Goal: Information Seeking & Learning: Learn about a topic

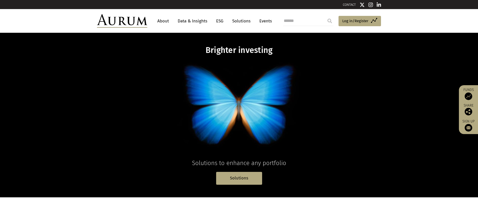
click at [166, 21] on link "About" at bounding box center [163, 20] width 17 height 9
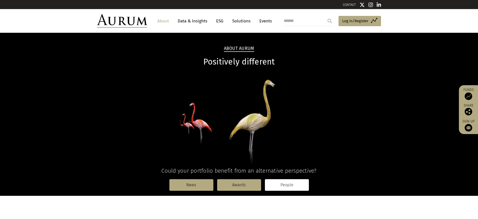
click at [285, 185] on link "People" at bounding box center [287, 185] width 44 height 12
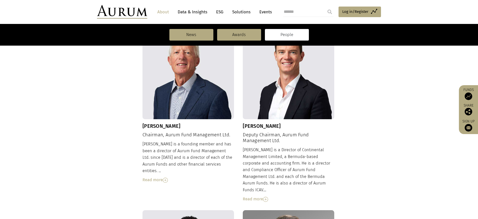
scroll to position [185, 0]
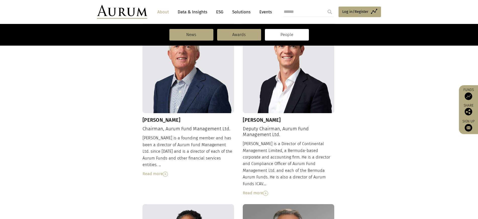
click at [215, 77] on img at bounding box center [189, 67] width 92 height 92
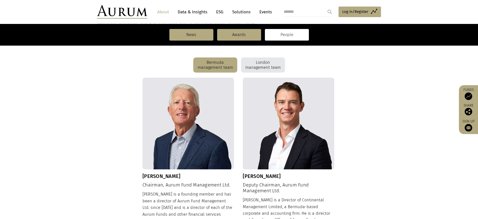
scroll to position [129, 0]
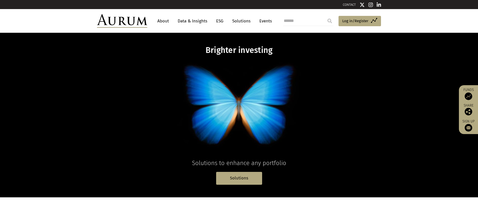
click at [170, 18] on link "About" at bounding box center [163, 20] width 17 height 9
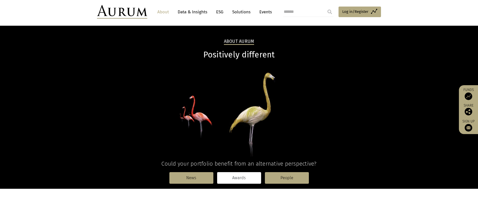
scroll to position [10, 0]
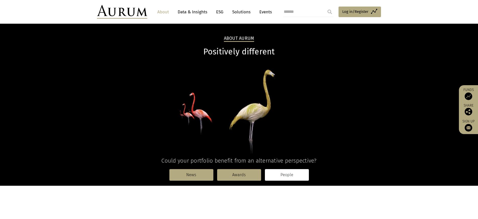
click at [290, 176] on link "People" at bounding box center [287, 175] width 44 height 12
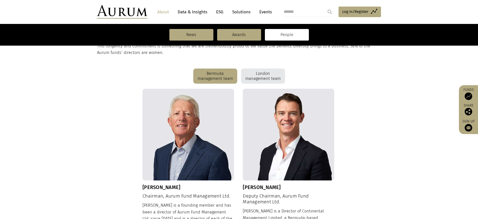
click at [192, 131] on img at bounding box center [189, 135] width 92 height 92
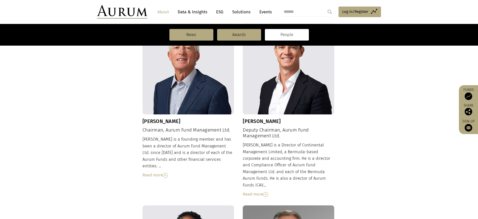
scroll to position [227, 0]
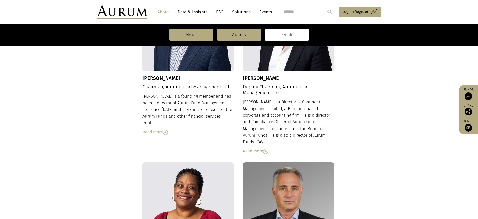
click at [163, 129] on div "Read more" at bounding box center [189, 132] width 92 height 7
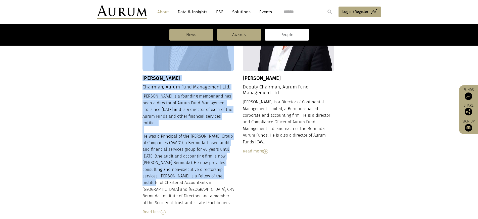
drag, startPoint x: 147, startPoint y: 99, endPoint x: 205, endPoint y: 169, distance: 90.9
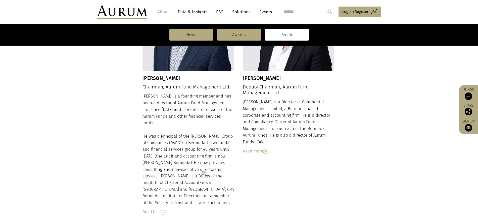
click at [217, 182] on div "Dudley is a founding member and has been a director of Aurum Fund Management Lt…" at bounding box center [189, 154] width 92 height 122
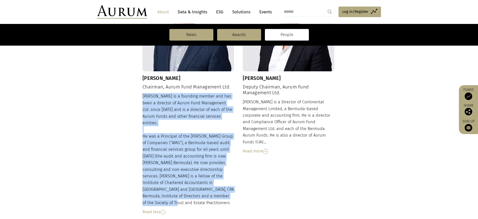
drag, startPoint x: 218, startPoint y: 190, endPoint x: 143, endPoint y: 98, distance: 118.2
click at [143, 98] on div "Dudley is a founding member and has been a director of Aurum Fund Management Lt…" at bounding box center [189, 154] width 92 height 122
copy div "Dudley is a founding member and has been a director of Aurum Fund Management Lt…"
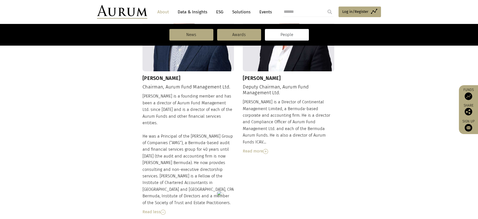
click at [251, 148] on div "Read more" at bounding box center [289, 151] width 92 height 7
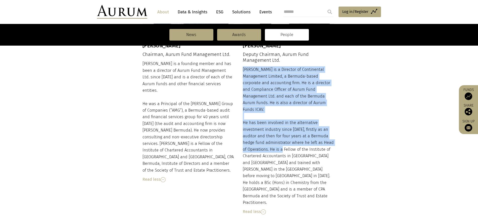
scroll to position [263, 0]
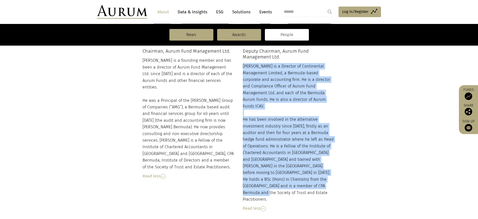
drag, startPoint x: 243, startPoint y: 101, endPoint x: 325, endPoint y: 178, distance: 111.6
click at [325, 178] on div "Adam is a Director of Continental Management Limited, a Bermuda-based corporate…" at bounding box center [289, 137] width 92 height 149
copy div "Adam is a Director of Continental Management Limited, a Bermuda-based corporate…"
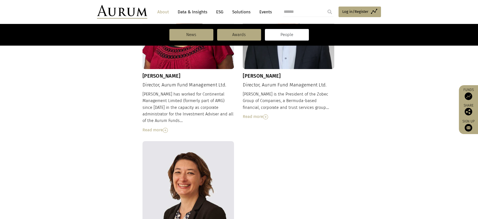
scroll to position [506, 0]
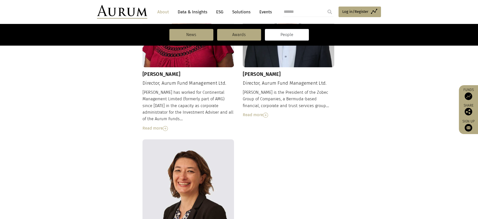
click at [154, 125] on div "Read more" at bounding box center [189, 128] width 92 height 7
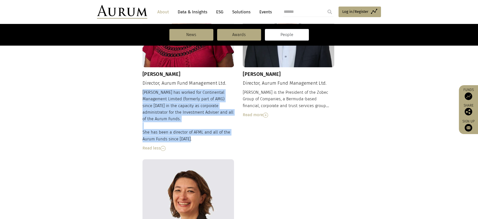
drag, startPoint x: 143, startPoint y: 72, endPoint x: 190, endPoint y: 110, distance: 61.3
click at [190, 110] on div "Tina has worked for Continental Management Limited (formerly part of AMG) since…" at bounding box center [189, 120] width 92 height 62
copy div "Tina has worked for Continental Management Limited (formerly part of AMG) since…"
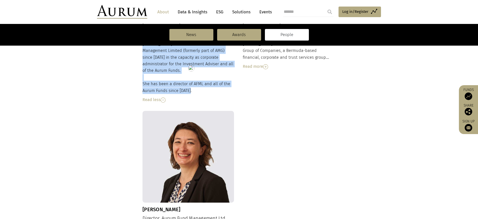
scroll to position [455, 0]
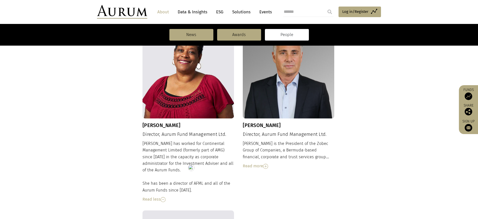
click at [258, 162] on div "Read more" at bounding box center [289, 165] width 92 height 7
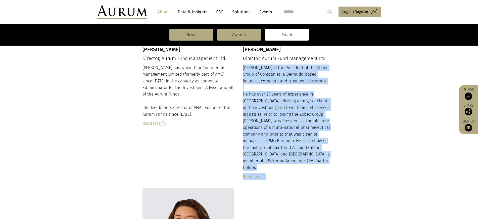
scroll to position [533, 0]
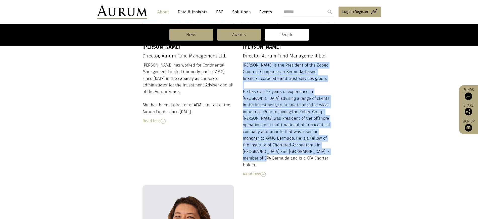
drag, startPoint x: 244, startPoint y: 122, endPoint x: 296, endPoint y: 132, distance: 52.6
click at [296, 132] on div "Kevin is the President of the Zobec Group of Companies, a Bermuda-based financi…" at bounding box center [289, 119] width 92 height 115
copy div "Kevin is the President of the Zobec Group of Companies, a Bermuda-based financi…"
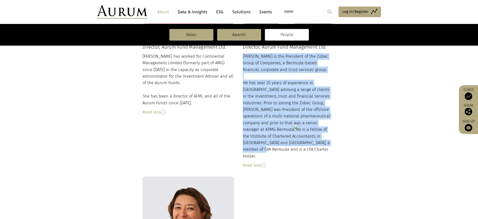
scroll to position [648, 0]
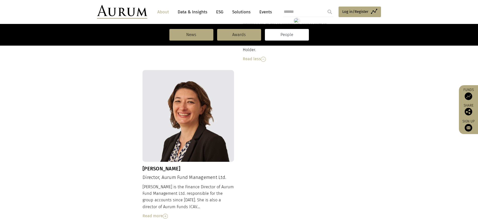
click at [154, 212] on div "Read more" at bounding box center [189, 215] width 92 height 7
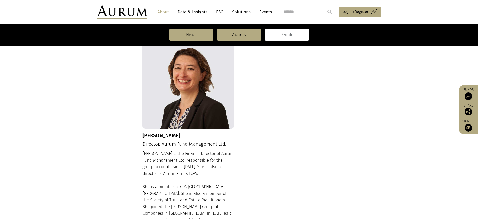
scroll to position [741, 0]
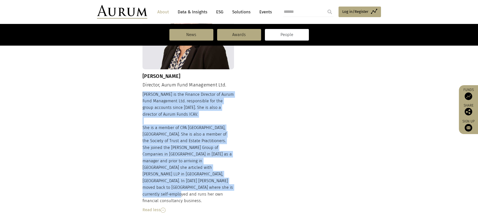
drag, startPoint x: 143, startPoint y: 60, endPoint x: 206, endPoint y: 153, distance: 112.8
click at [206, 153] on div "Nancy is the Finance Director of Aurum Fund Management Ltd. responsible for the…" at bounding box center [189, 152] width 92 height 122
copy div "Nancy is the Finance Director of Aurum Fund Management Ltd. responsible for the…"
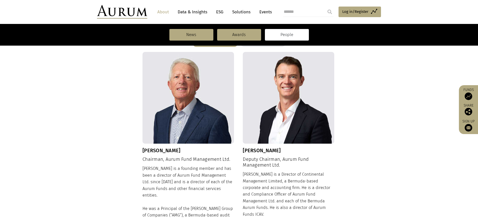
scroll to position [103, 0]
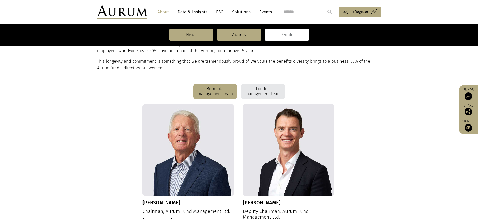
click at [259, 86] on div "London management team" at bounding box center [263, 91] width 44 height 15
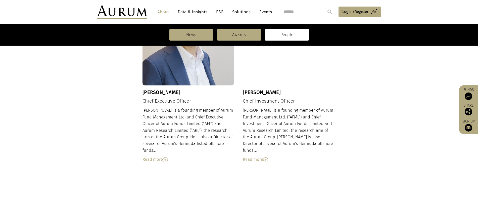
scroll to position [261, 0]
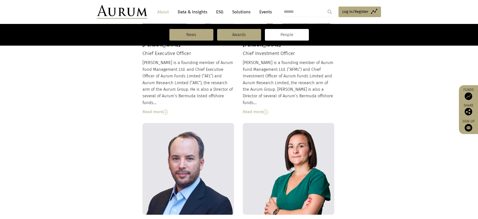
click at [154, 108] on div "Read more" at bounding box center [189, 111] width 92 height 7
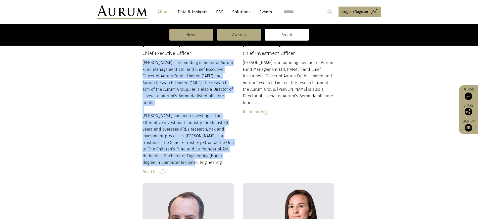
drag, startPoint x: 143, startPoint y: 63, endPoint x: 181, endPoint y: 155, distance: 100.1
click at [181, 155] on div "Kevin is a founding member of Aurum Fund Management Ltd. and Chief Executive Of…" at bounding box center [189, 116] width 92 height 115
copy div "Kevin is a founding member of Aurum Fund Management Ltd. and Chief Executive Of…"
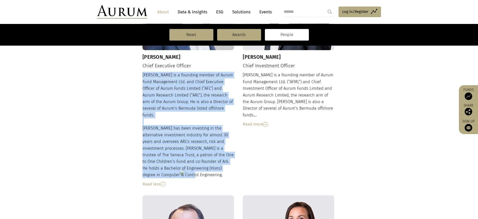
scroll to position [194, 0]
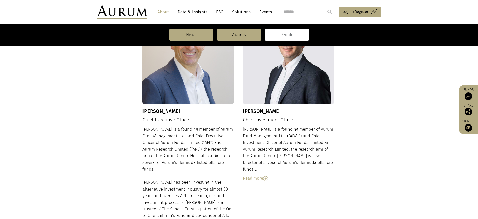
drag, startPoint x: 252, startPoint y: 174, endPoint x: 251, endPoint y: 171, distance: 3.3
click at [252, 175] on div "Read more" at bounding box center [289, 178] width 92 height 7
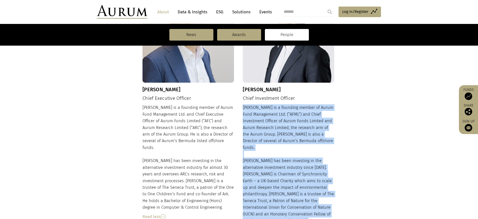
scroll to position [291, 0]
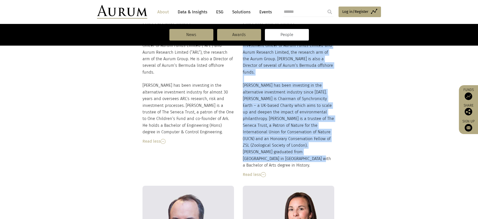
drag, startPoint x: 243, startPoint y: 127, endPoint x: 333, endPoint y: 142, distance: 91.3
click at [333, 142] on div "Adam is a founding member of Aurum Fund Management Ltd. (“AFML”) and Chief Inve…" at bounding box center [289, 103] width 92 height 149
copy div "Adam is a founding member of Aurum Fund Management Ltd. (“AFML”) and Chief Inve…"
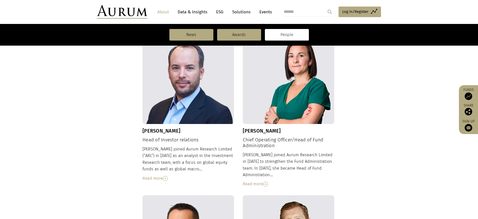
scroll to position [501, 0]
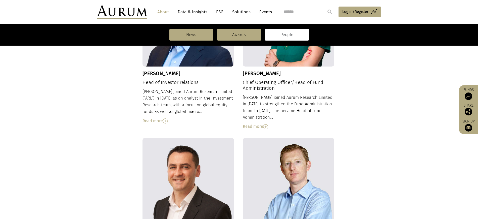
click at [150, 117] on div "Read more" at bounding box center [189, 120] width 92 height 7
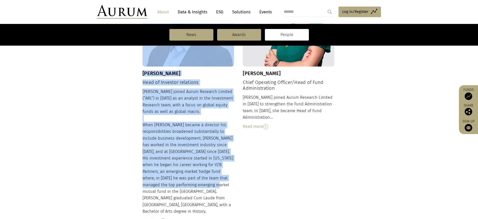
drag, startPoint x: 141, startPoint y: 71, endPoint x: 201, endPoint y: 164, distance: 111.1
click at [201, 164] on div "Kevin Gundle Chief Executive Officer Kevin is a founding member of Aurum Fund M…" at bounding box center [239, 53] width 284 height 696
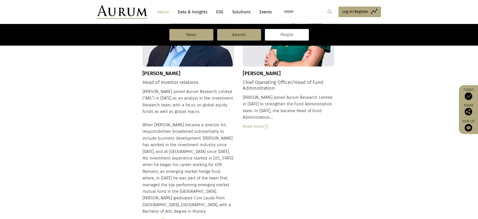
click at [211, 174] on div "Jason joined Aurum Research Limited (“ARL”) in 2001 as an analyst in the Invest…" at bounding box center [189, 155] width 92 height 135
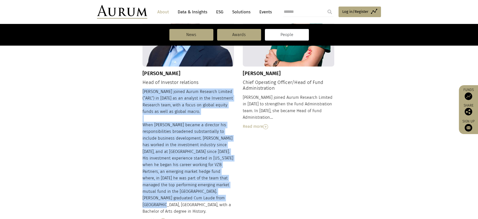
drag, startPoint x: 210, startPoint y: 176, endPoint x: 143, endPoint y: 73, distance: 122.6
click at [143, 88] on div "Jason joined Aurum Research Limited (“ARL”) in 2001 as an analyst in the Invest…" at bounding box center [189, 155] width 92 height 135
copy div "Jason joined Aurum Research Limited (“ARL”) in 2001 as an analyst in the Invest…"
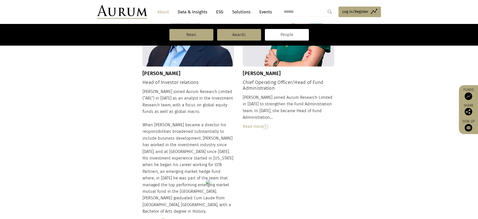
click at [257, 123] on div "Read more" at bounding box center [289, 126] width 92 height 7
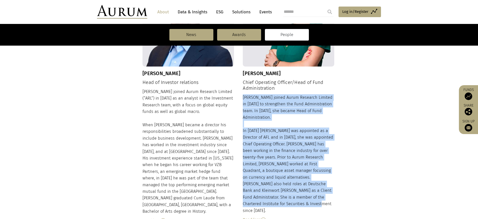
drag, startPoint x: 243, startPoint y: 76, endPoint x: 286, endPoint y: 175, distance: 108.2
click at [286, 175] on div "Michelle joined Aurum Research Limited in 2001 to strengthen the Fund Administr…" at bounding box center [289, 158] width 92 height 129
copy div "Michelle joined Aurum Research Limited in 2001 to strengthen the Fund Administr…"
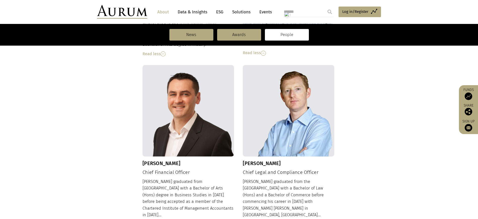
scroll to position [705, 0]
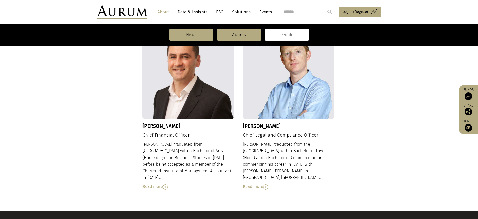
click at [159, 183] on div "Read more" at bounding box center [189, 186] width 92 height 7
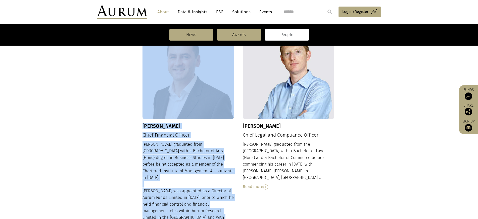
drag, startPoint x: 141, startPoint y: 108, endPoint x: 211, endPoint y: 179, distance: 99.1
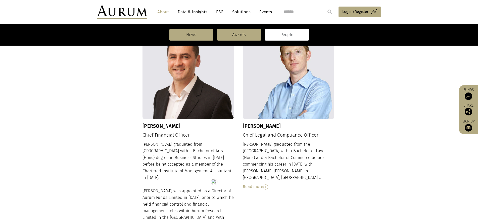
drag, startPoint x: 199, startPoint y: 190, endPoint x: 196, endPoint y: 191, distance: 3.1
click at [198, 190] on div "Barrie graduated from Solent University with a Bachelor of Arts (Hons) degree i…" at bounding box center [189, 195] width 92 height 109
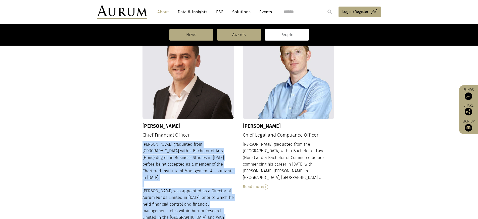
drag, startPoint x: 194, startPoint y: 190, endPoint x: 143, endPoint y: 112, distance: 93.8
click at [143, 141] on div "Barrie graduated from Solent University with a Bachelor of Arts (Hons) degree i…" at bounding box center [189, 195] width 92 height 109
copy div "Barrie graduated from Solent University with a Bachelor of Arts (Hons) degree i…"
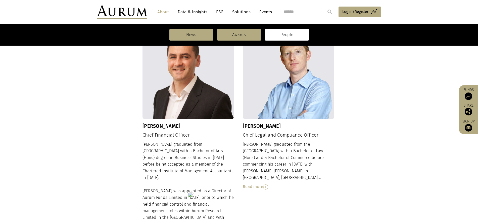
click at [260, 183] on div "Read more" at bounding box center [289, 186] width 92 height 7
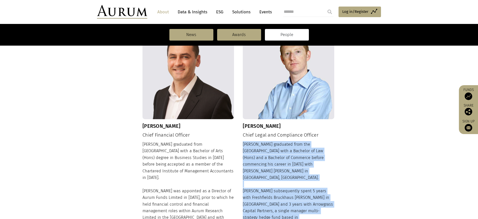
drag, startPoint x: 244, startPoint y: 111, endPoint x: 323, endPoint y: 204, distance: 122.2
click at [323, 204] on div "Damien graduated from the Flinders University of South Australia with a Bachelo…" at bounding box center [289, 208] width 92 height 135
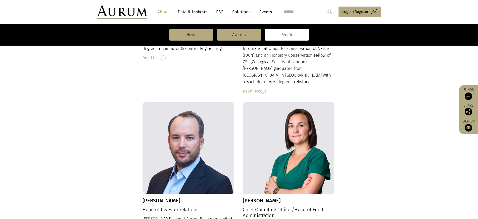
scroll to position [371, 0]
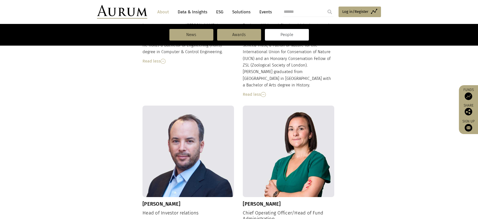
click at [259, 91] on div "Read less" at bounding box center [289, 94] width 92 height 7
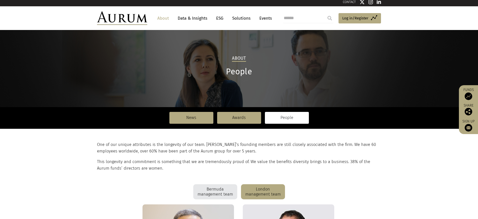
scroll to position [53, 0]
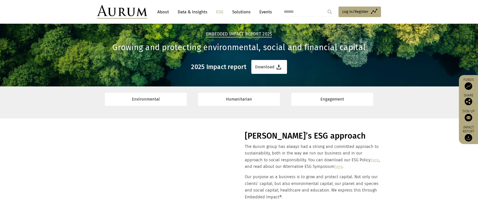
scroll to position [24, 0]
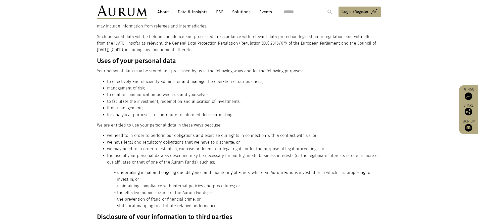
scroll to position [89, 0]
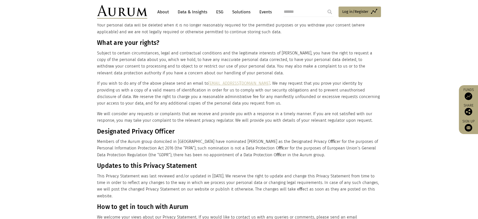
scroll to position [836, 0]
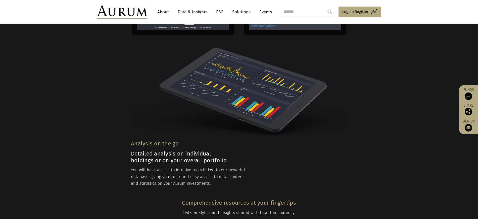
scroll to position [428, 0]
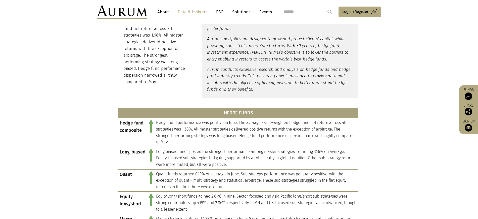
scroll to position [147, 0]
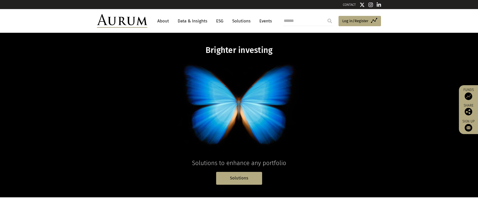
click at [222, 22] on link "ESG" at bounding box center [220, 20] width 12 height 9
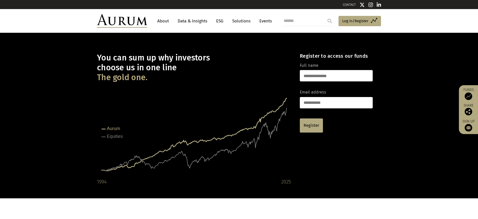
click at [222, 20] on link "ESG" at bounding box center [220, 20] width 12 height 9
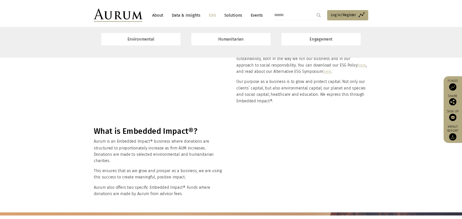
scroll to position [88, 0]
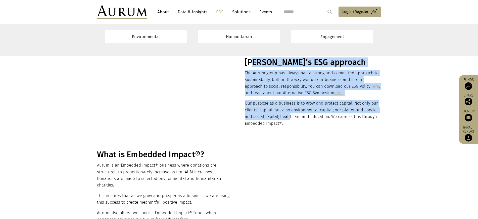
drag, startPoint x: 288, startPoint y: 119, endPoint x: 254, endPoint y: 64, distance: 65.2
click at [254, 64] on div "[PERSON_NAME]’s ESG approach The Aurum group has always had a strong and commit…" at bounding box center [312, 97] width 135 height 80
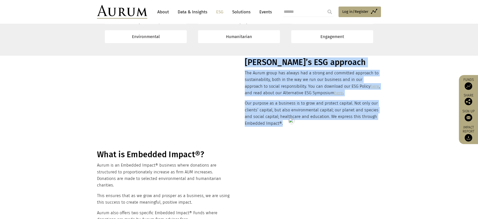
drag, startPoint x: 246, startPoint y: 62, endPoint x: 277, endPoint y: 86, distance: 39.2
click at [285, 121] on div "Aurum’s ESG approach The Aurum group has always had a strong and committed appr…" at bounding box center [312, 97] width 135 height 80
copy div "Aurum’s ESG approach The Aurum group has always had a strong and committed appr…"
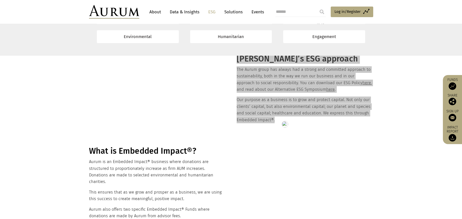
scroll to position [144, 0]
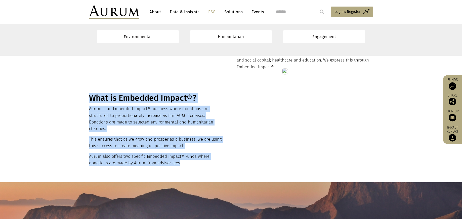
drag, startPoint x: 86, startPoint y: 99, endPoint x: 179, endPoint y: 158, distance: 110.5
click at [179, 159] on div "What is Embedded Impact®? Aurum is an Embedded Impact® business where donations…" at bounding box center [231, 131] width 294 height 76
click at [179, 158] on p "Aurum also offers two specific Embedded Impact® Funds where donations are made …" at bounding box center [156, 159] width 135 height 13
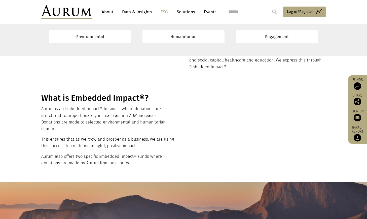
click at [160, 153] on p "Aurum also offers two specific Embedded Impact® Funds where donations are made …" at bounding box center [108, 159] width 135 height 13
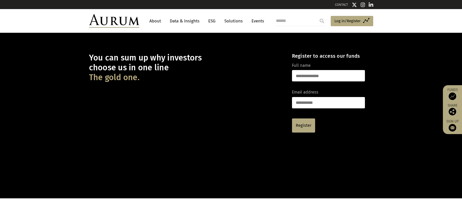
click at [212, 20] on link "ESG" at bounding box center [212, 20] width 12 height 9
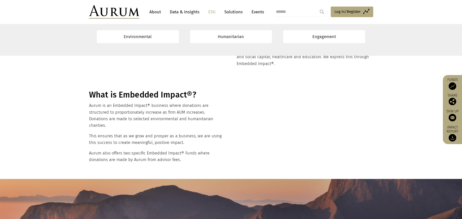
scroll to position [148, 0]
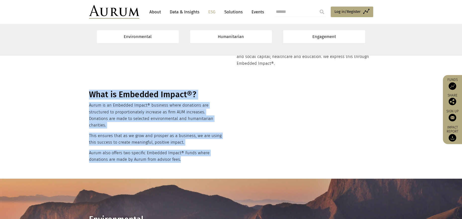
drag, startPoint x: 85, startPoint y: 93, endPoint x: 184, endPoint y: 154, distance: 116.5
click at [184, 154] on div "What is Embedded Impact®? Aurum is an Embedded Impact® business where donations…" at bounding box center [231, 128] width 294 height 76
copy div "What is Embedded Impact®? Aurum is an Embedded Impact® business where donations…"
